Goal: Information Seeking & Learning: Find specific page/section

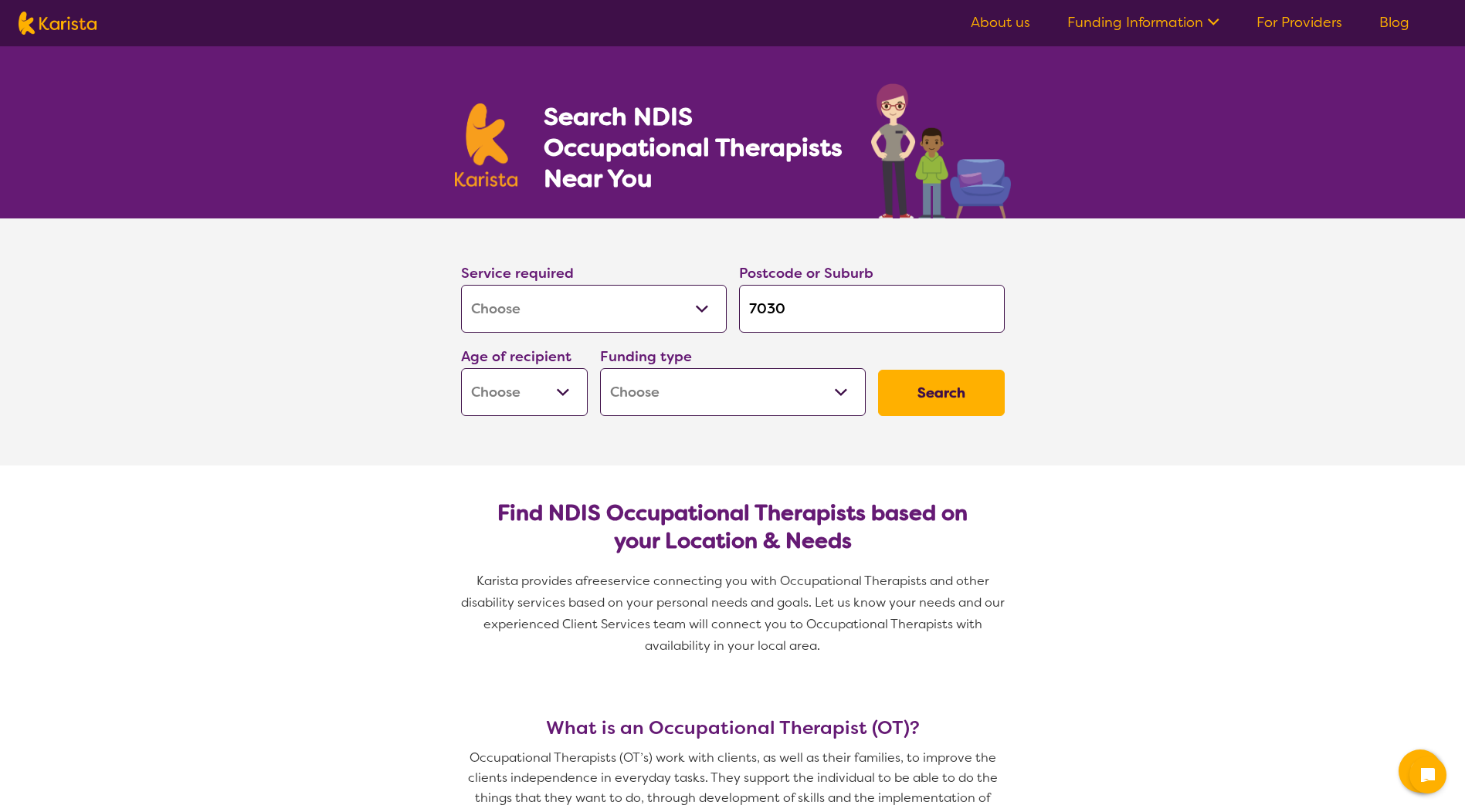
select select "[MEDICAL_DATA]"
click at [898, 403] on button "Search" at bounding box center [940, 392] width 126 height 46
click at [567, 392] on select "Early Childhood - 0 to 9 Child - 10 to 11 Adolescent - 12 to 17 Adult - 18 to 6…" at bounding box center [524, 391] width 126 height 48
select select "AG"
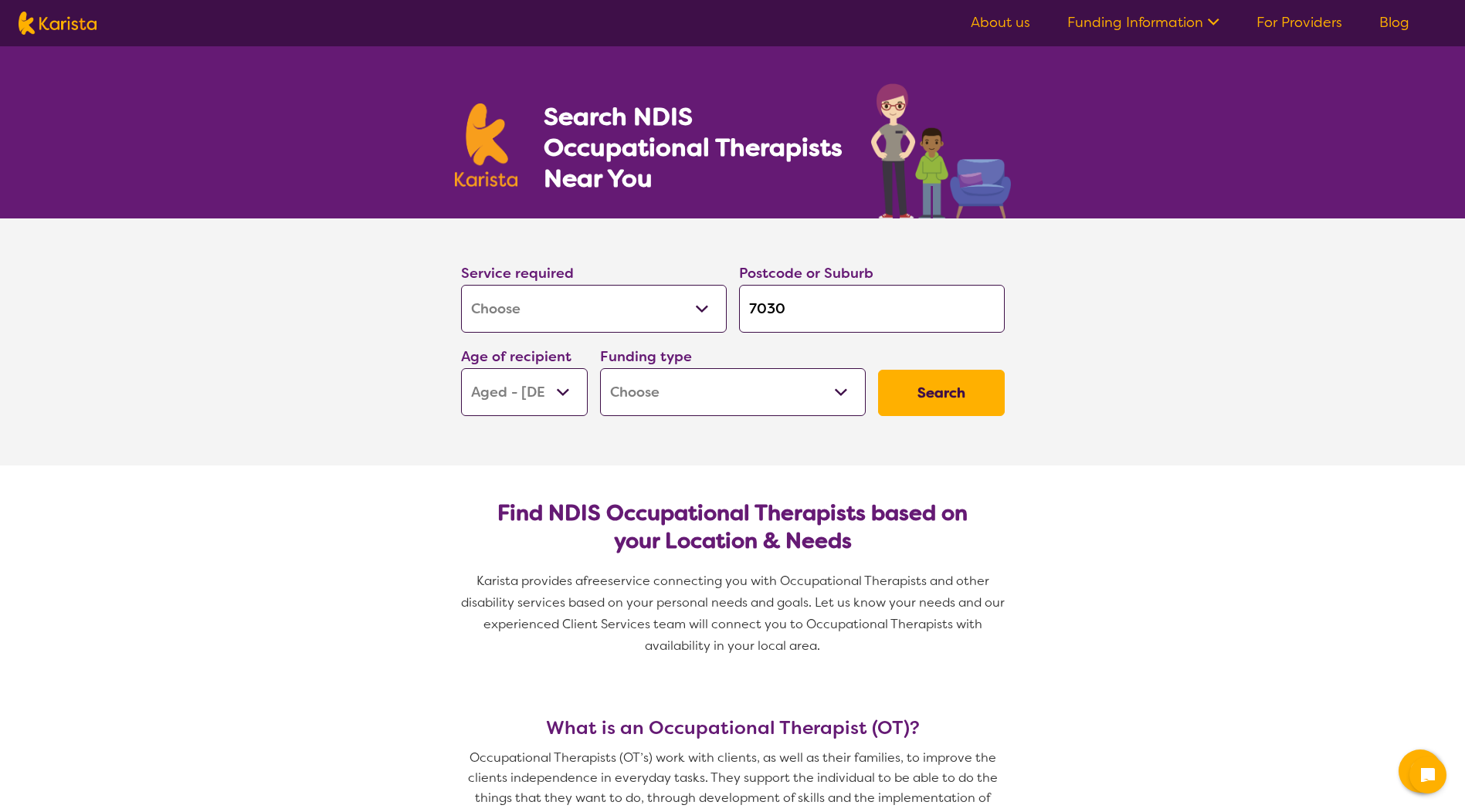
click at [461, 368] on select "Early Childhood - 0 to 9 Child - 10 to 11 Adolescent - 12 to 17 Adult - 18 to 6…" at bounding box center [524, 391] width 126 height 48
select select "AG"
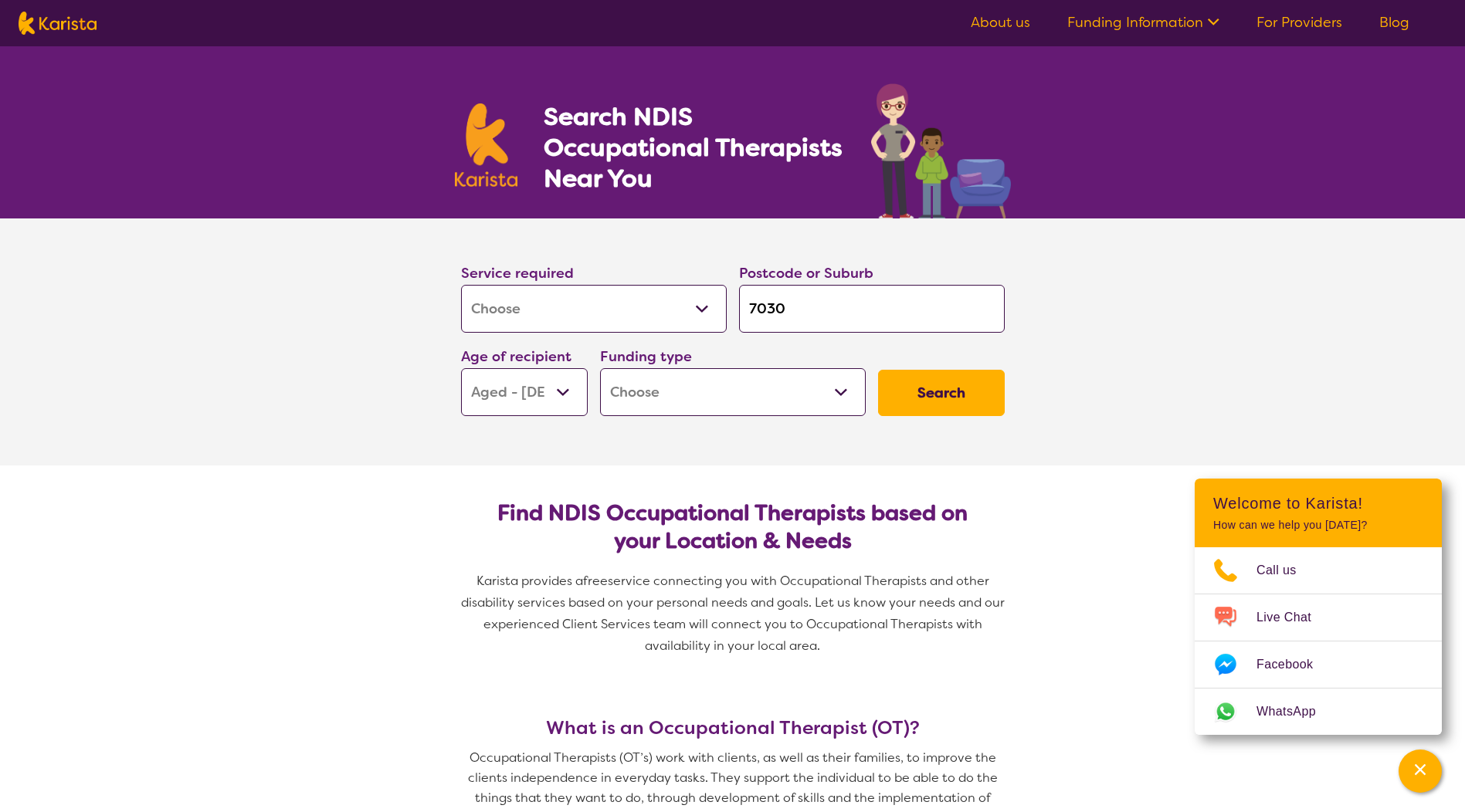
click at [807, 387] on select "Home Care Package (HCP) National Disability Insurance Scheme (NDIS) I don't know" at bounding box center [733, 391] width 266 height 48
select select "i-don-t-know"
click at [600, 368] on select "Home Care Package (HCP) National Disability Insurance Scheme (NDIS) I don't know" at bounding box center [733, 391] width 266 height 48
select select "i-don-t-know"
click at [940, 402] on button "Search" at bounding box center [940, 392] width 126 height 46
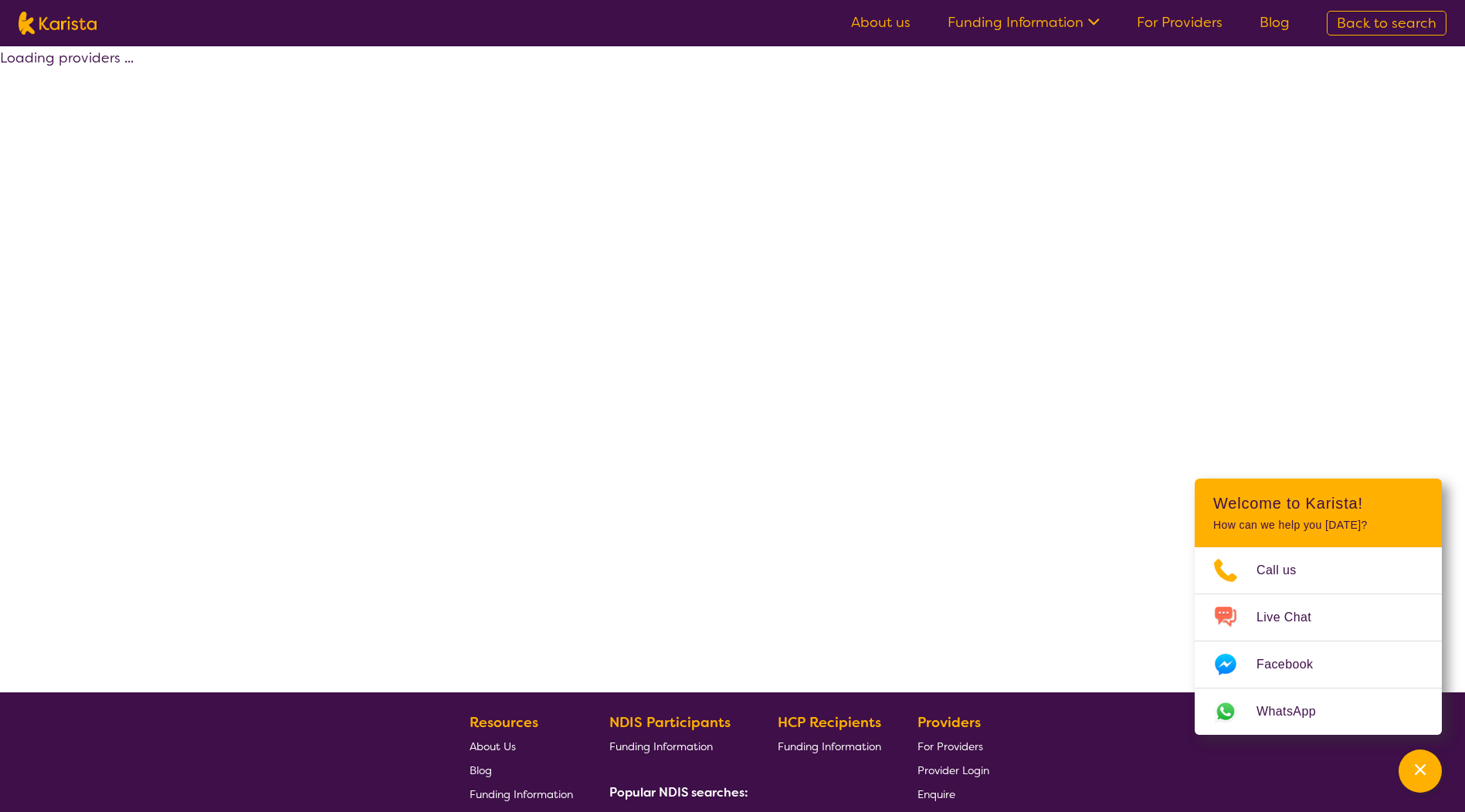
select select "[MEDICAL_DATA]"
select select "AG"
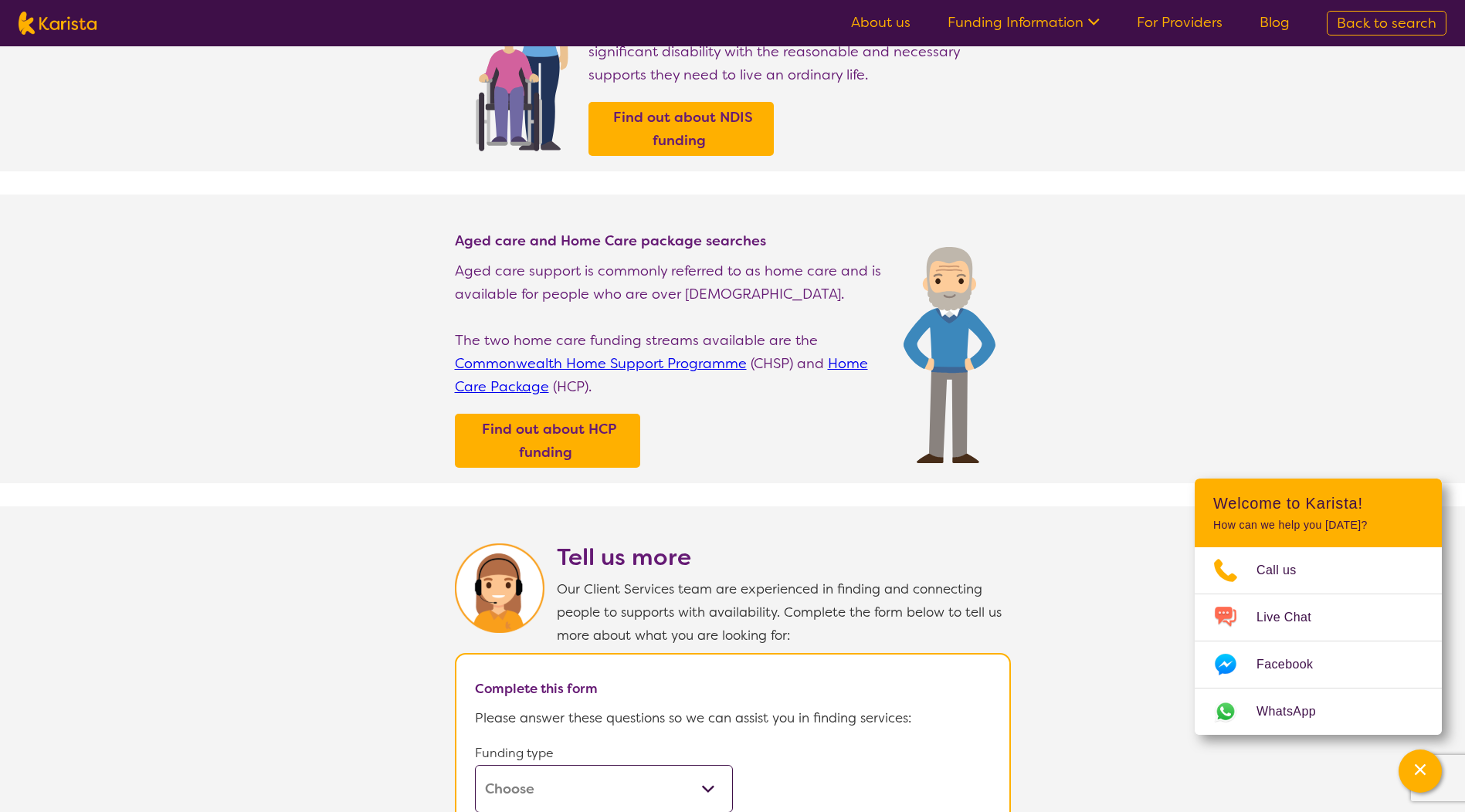
scroll to position [296, 0]
